Goal: Find contact information: Find contact information

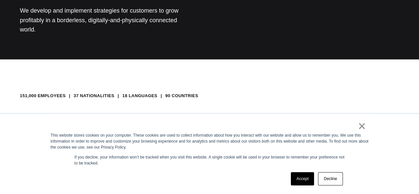
scroll to position [159, 0]
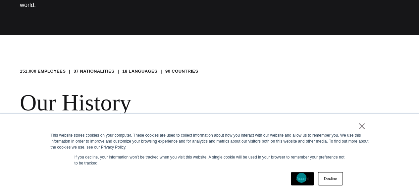
click at [302, 178] on link "Accept" at bounding box center [303, 178] width 24 height 13
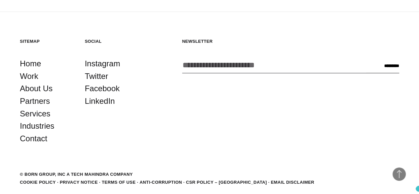
scroll to position [1109, 0]
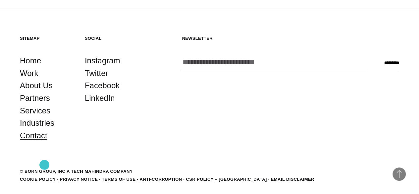
click at [44, 142] on link "Contact" at bounding box center [34, 135] width 28 height 13
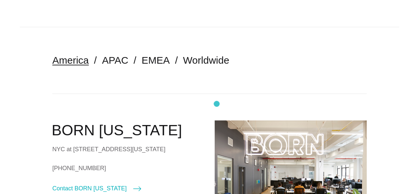
scroll to position [133, 0]
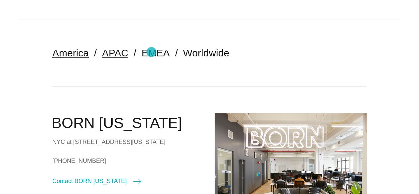
click at [128, 52] on link "APAC" at bounding box center [115, 52] width 26 height 11
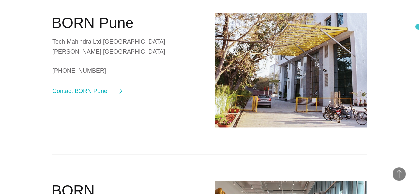
scroll to position [231, 0]
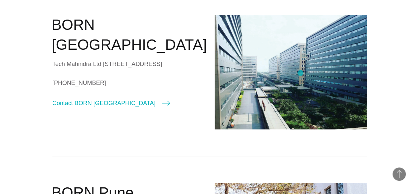
click at [301, 73] on img at bounding box center [291, 72] width 152 height 114
click at [398, 174] on span "Back to Top" at bounding box center [399, 173] width 13 height 13
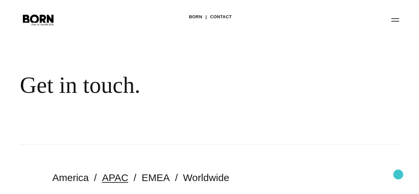
scroll to position [0, 0]
